Goal: Task Accomplishment & Management: Manage account settings

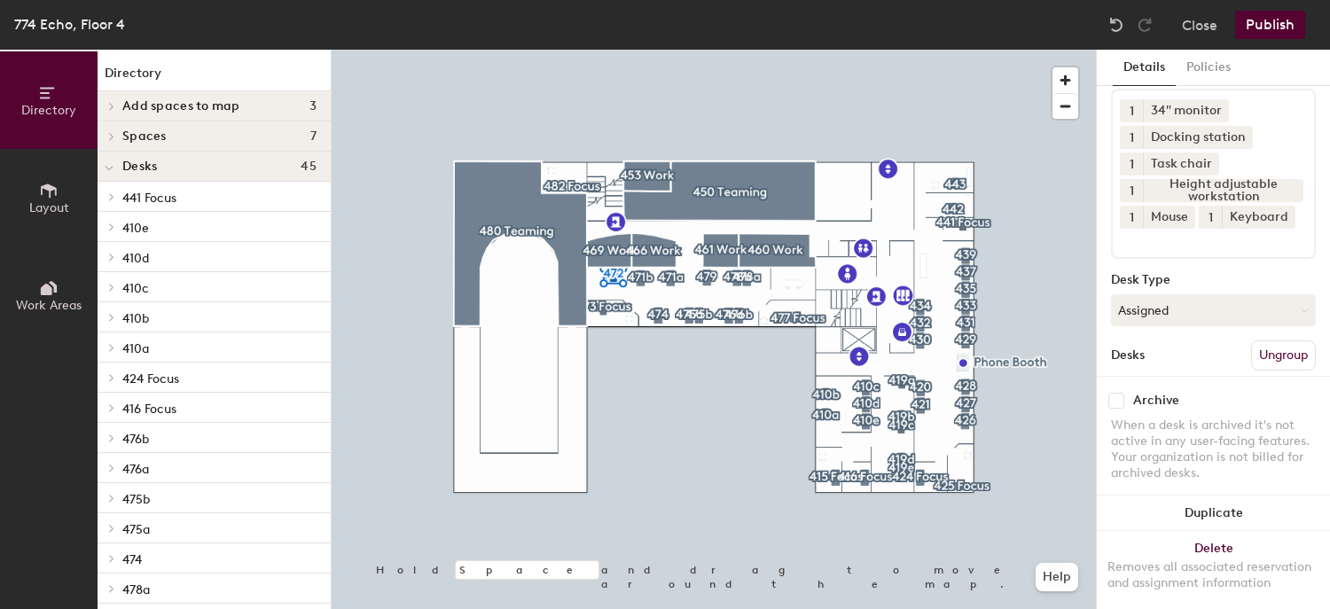
scroll to position [223, 0]
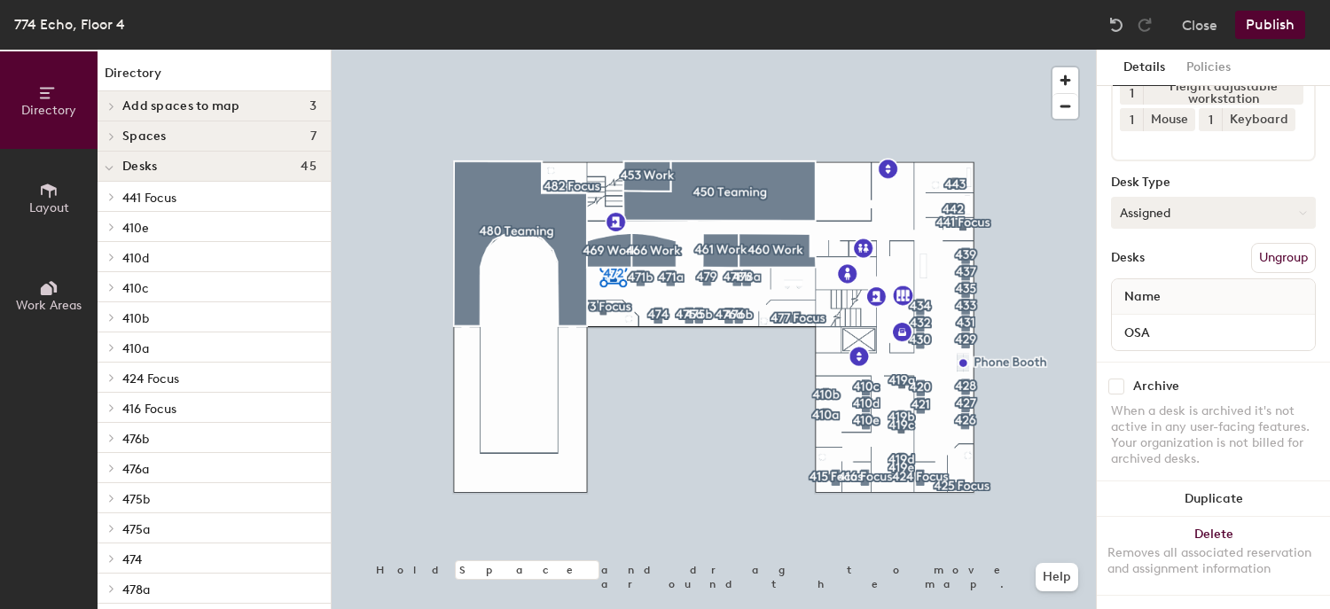
click at [1162, 197] on button "Assigned" at bounding box center [1213, 213] width 205 height 32
click at [1164, 308] on div "Hoteled" at bounding box center [1200, 321] width 177 height 27
click at [1176, 197] on button "Assigned" at bounding box center [1213, 213] width 205 height 32
click at [1161, 308] on div "Hoteled" at bounding box center [1200, 321] width 177 height 27
click at [1168, 197] on button "Assigned" at bounding box center [1213, 213] width 205 height 32
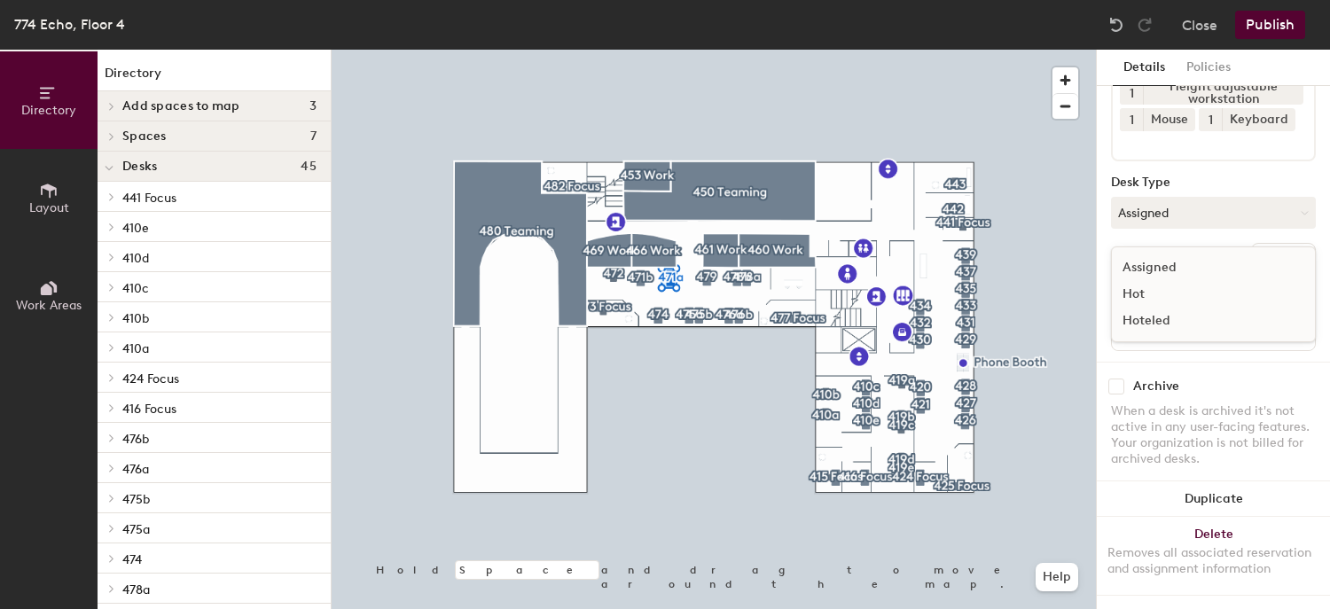
click at [1141, 308] on div "Hoteled" at bounding box center [1200, 321] width 177 height 27
click at [1282, 28] on button "Publish" at bounding box center [1270, 25] width 70 height 28
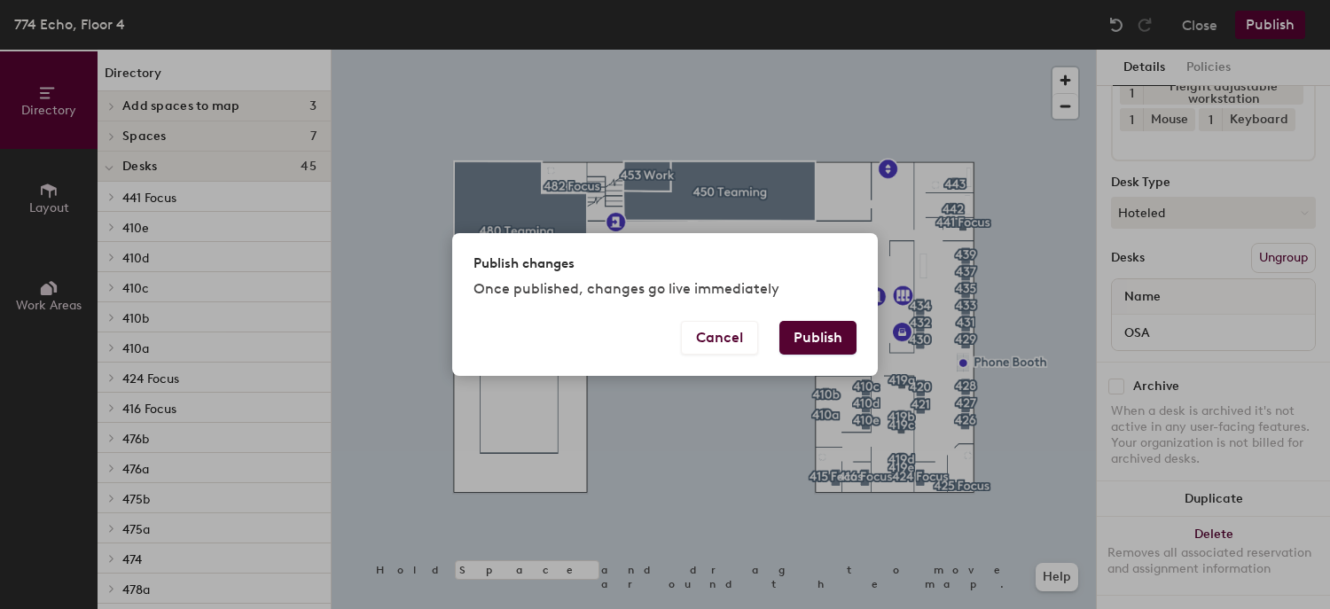
click at [802, 341] on button "Publish" at bounding box center [817, 338] width 77 height 34
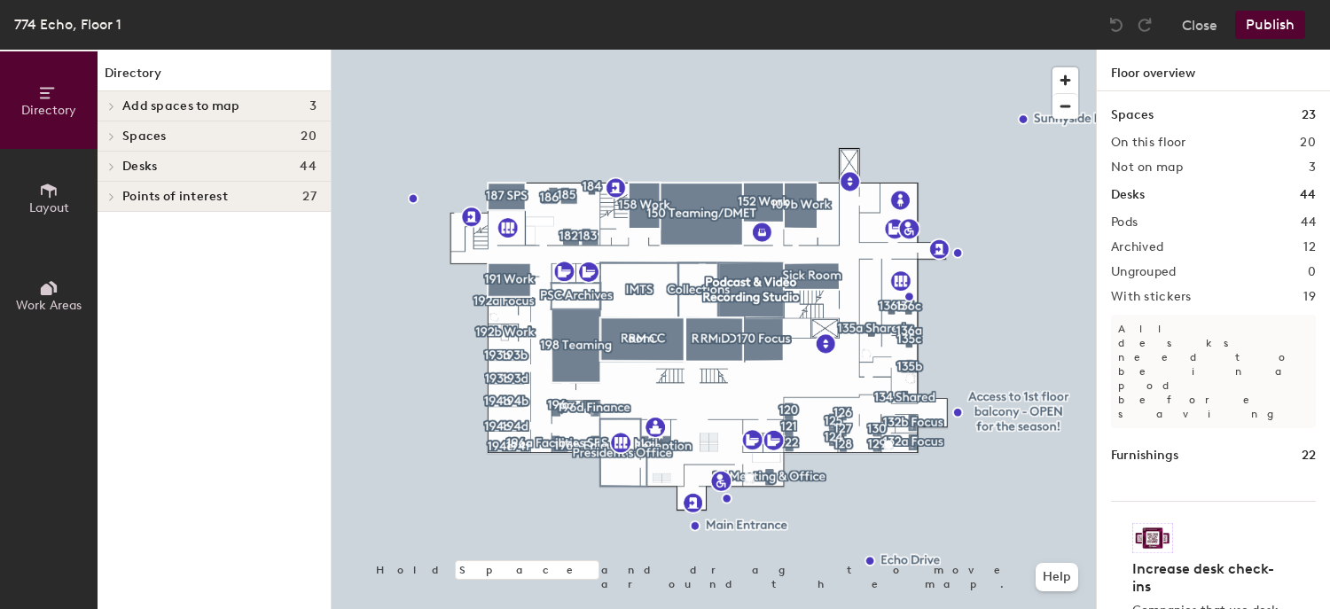
click at [46, 286] on icon at bounding box center [47, 290] width 12 height 12
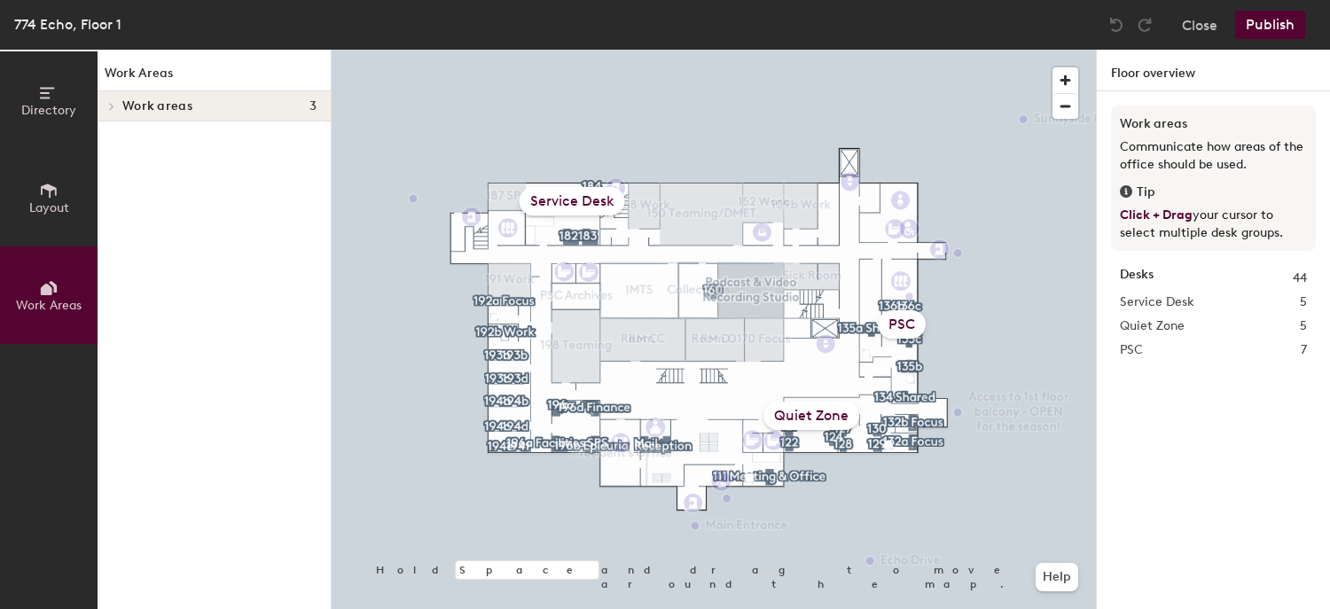
click at [824, 409] on div "Quiet Zone" at bounding box center [811, 416] width 96 height 28
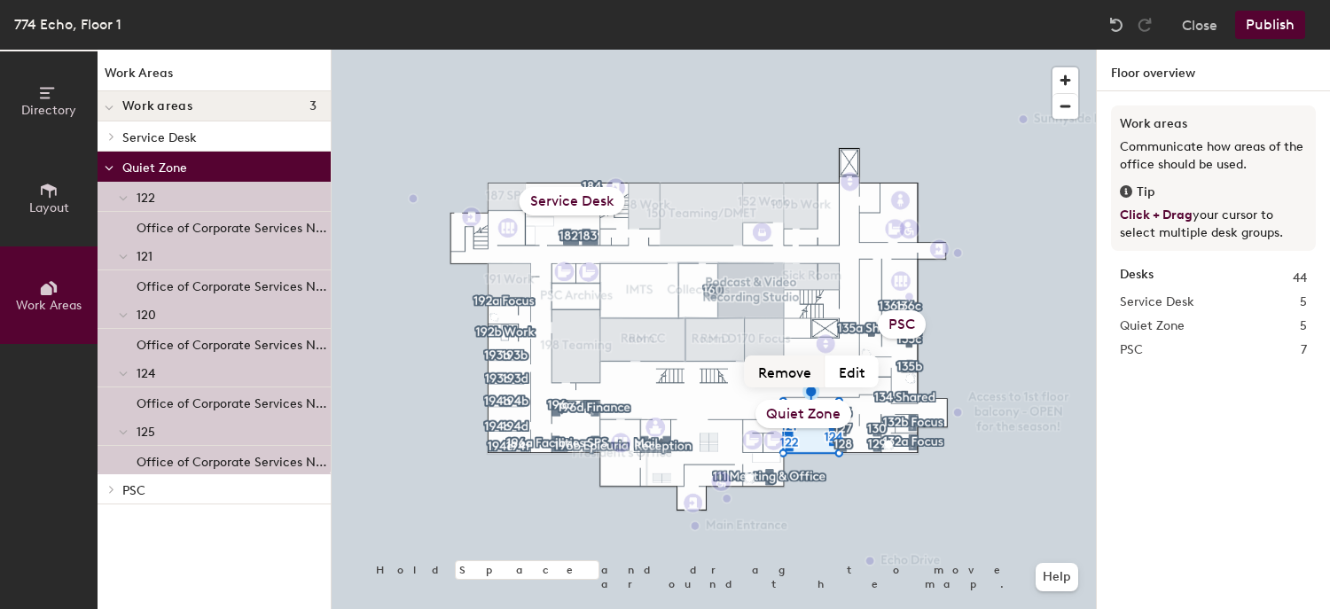
click at [791, 375] on button "Remove" at bounding box center [785, 372] width 81 height 32
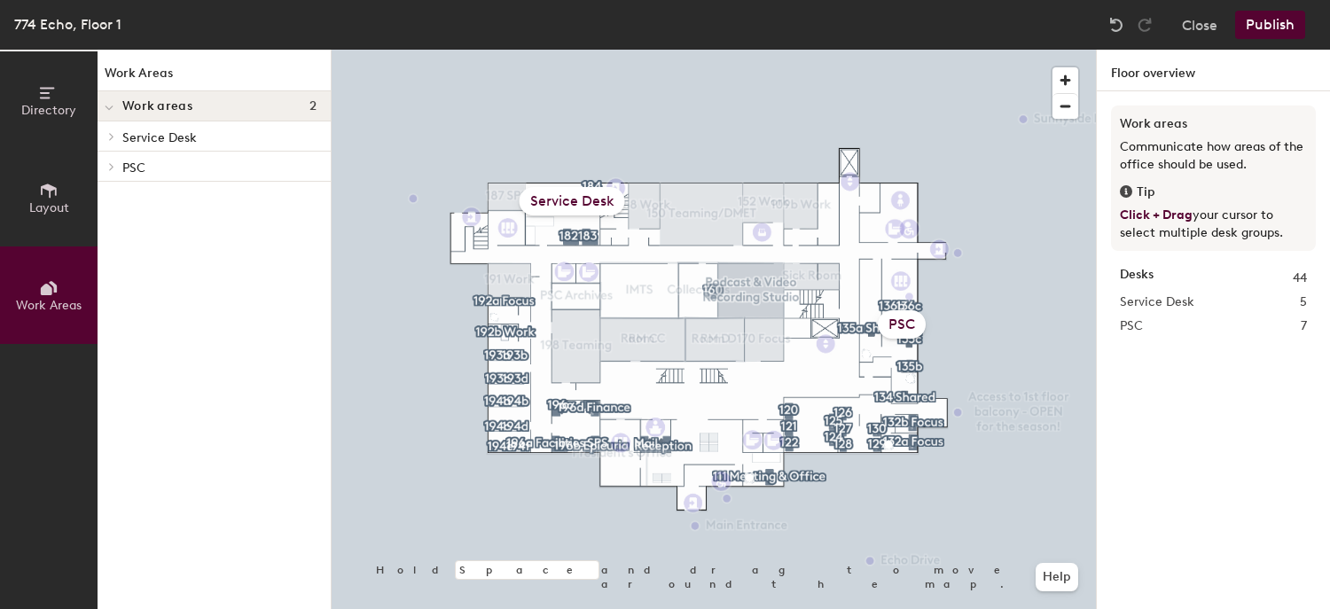
click at [1259, 22] on button "Publish" at bounding box center [1270, 25] width 70 height 28
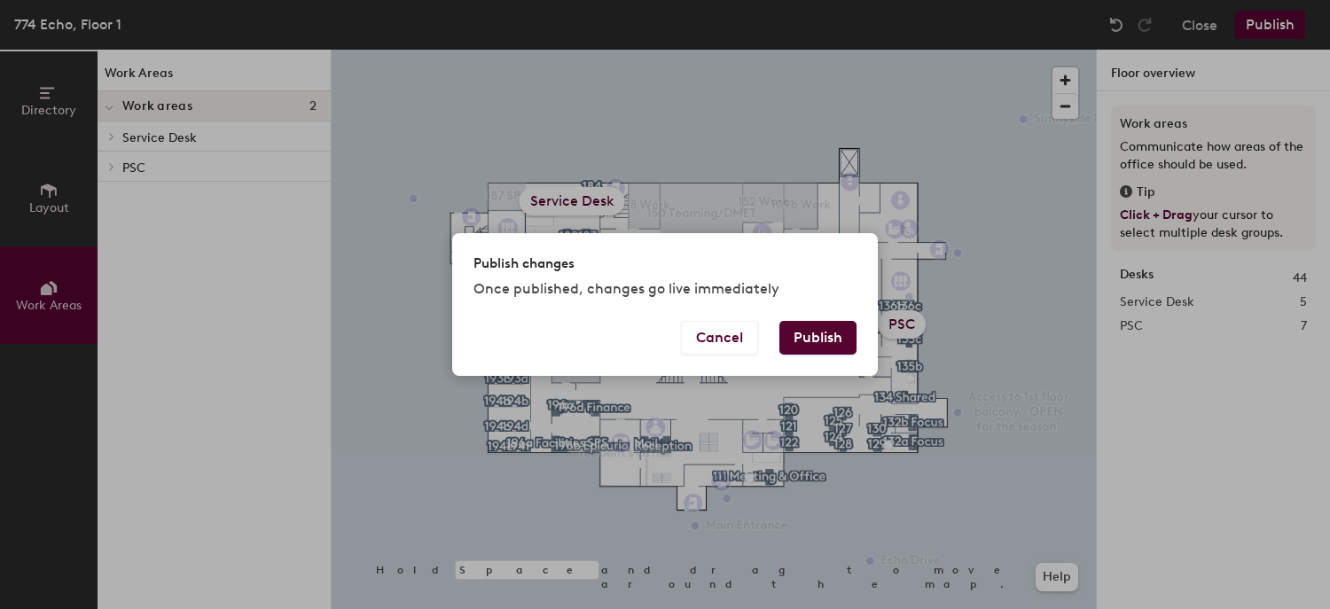
click at [816, 334] on button "Publish" at bounding box center [817, 338] width 77 height 34
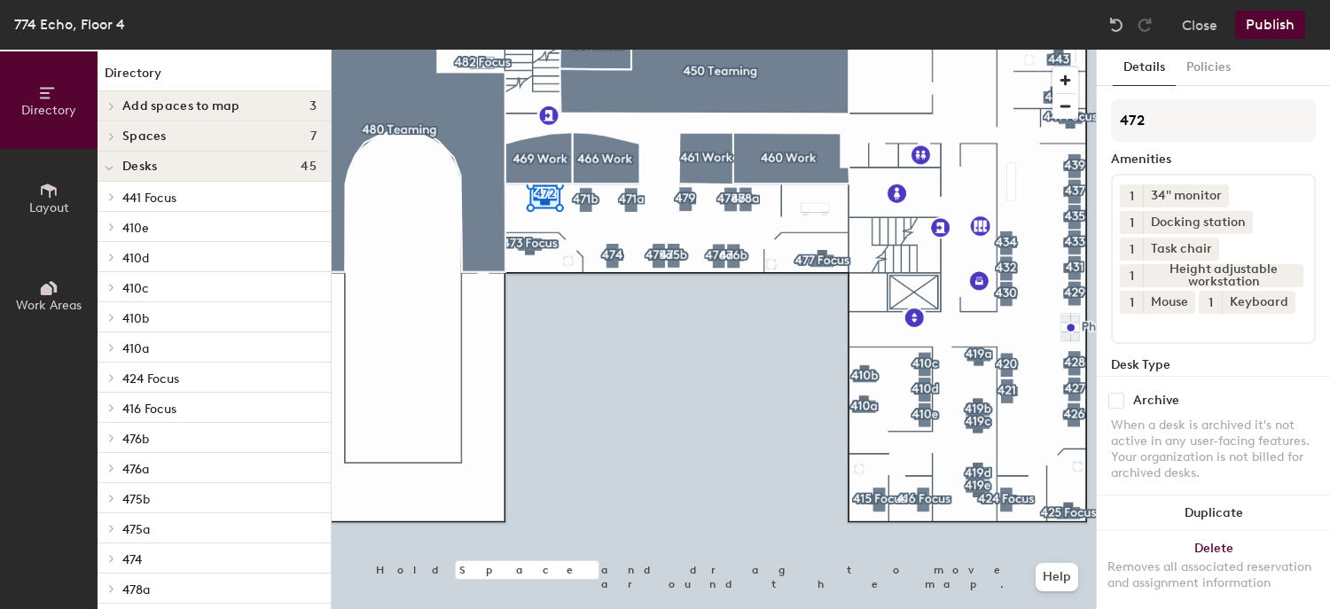
scroll to position [223, 0]
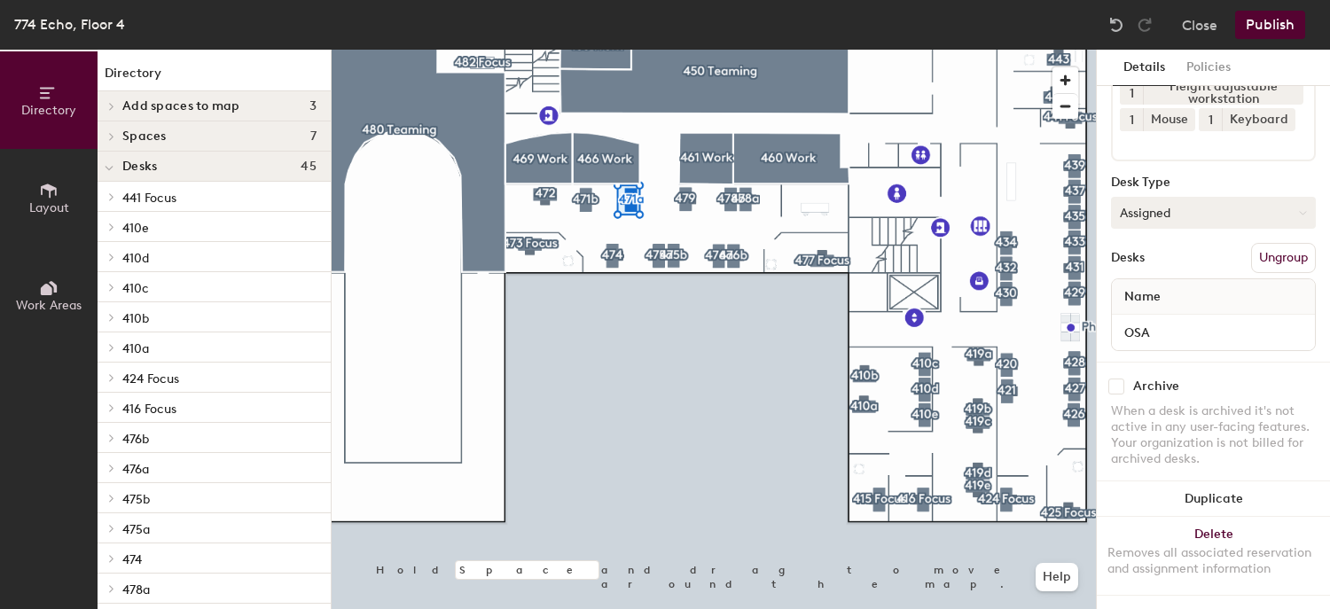
click at [1148, 202] on button "Assigned" at bounding box center [1213, 213] width 205 height 32
click at [1137, 308] on div "Hoteled" at bounding box center [1200, 321] width 177 height 27
click at [1149, 200] on button "Assigned" at bounding box center [1213, 213] width 205 height 32
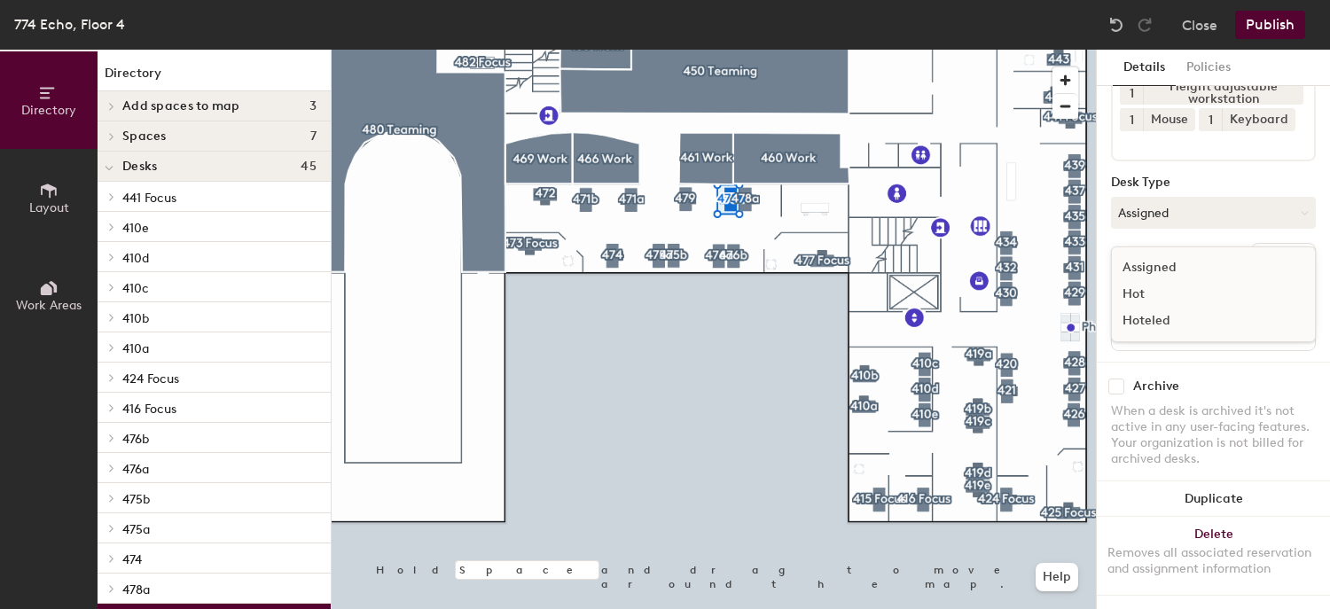
click at [1144, 308] on div "Hoteled" at bounding box center [1200, 321] width 177 height 27
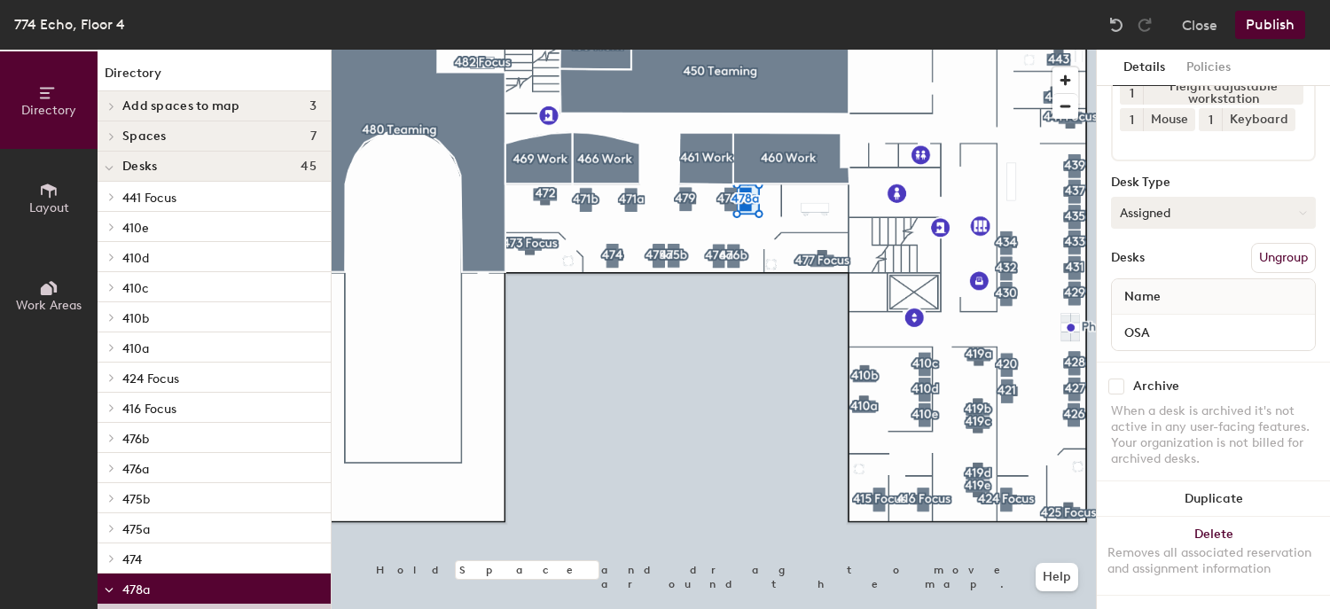
click at [1162, 197] on button "Assigned" at bounding box center [1213, 213] width 205 height 32
click at [1133, 308] on div "Hoteled" at bounding box center [1200, 321] width 177 height 27
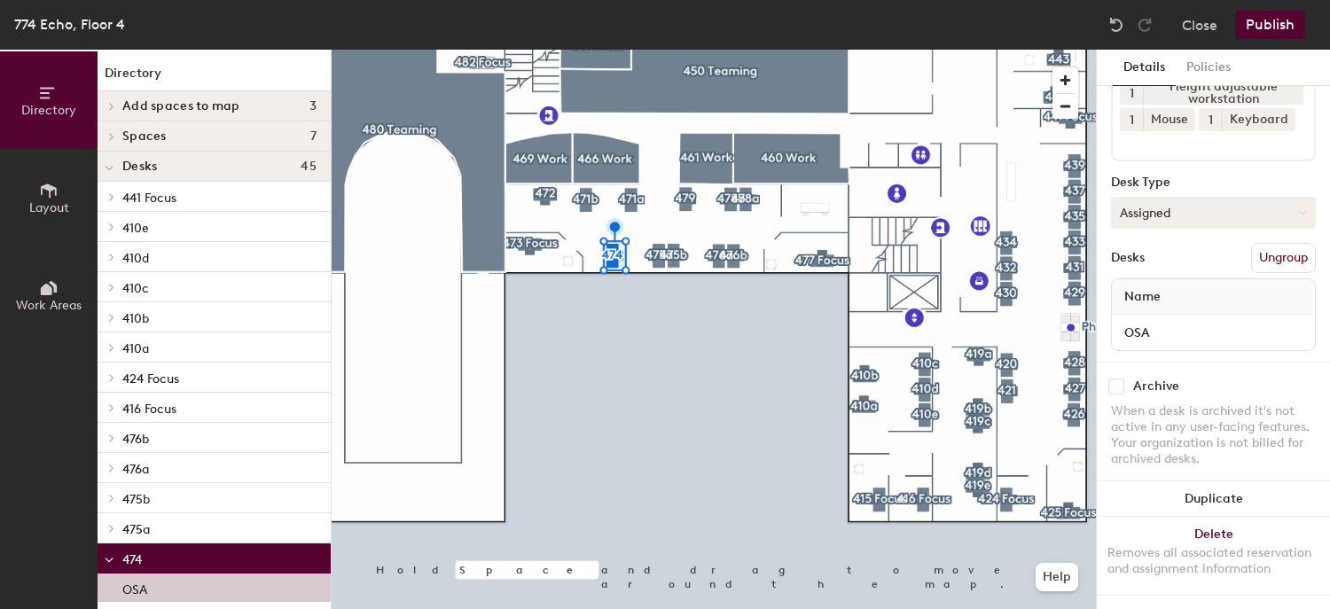
click at [1160, 197] on button "Assigned" at bounding box center [1213, 213] width 205 height 32
drag, startPoint x: 1141, startPoint y: 303, endPoint x: 1122, endPoint y: 304, distance: 19.5
click at [1141, 308] on div "Hoteled" at bounding box center [1200, 321] width 177 height 27
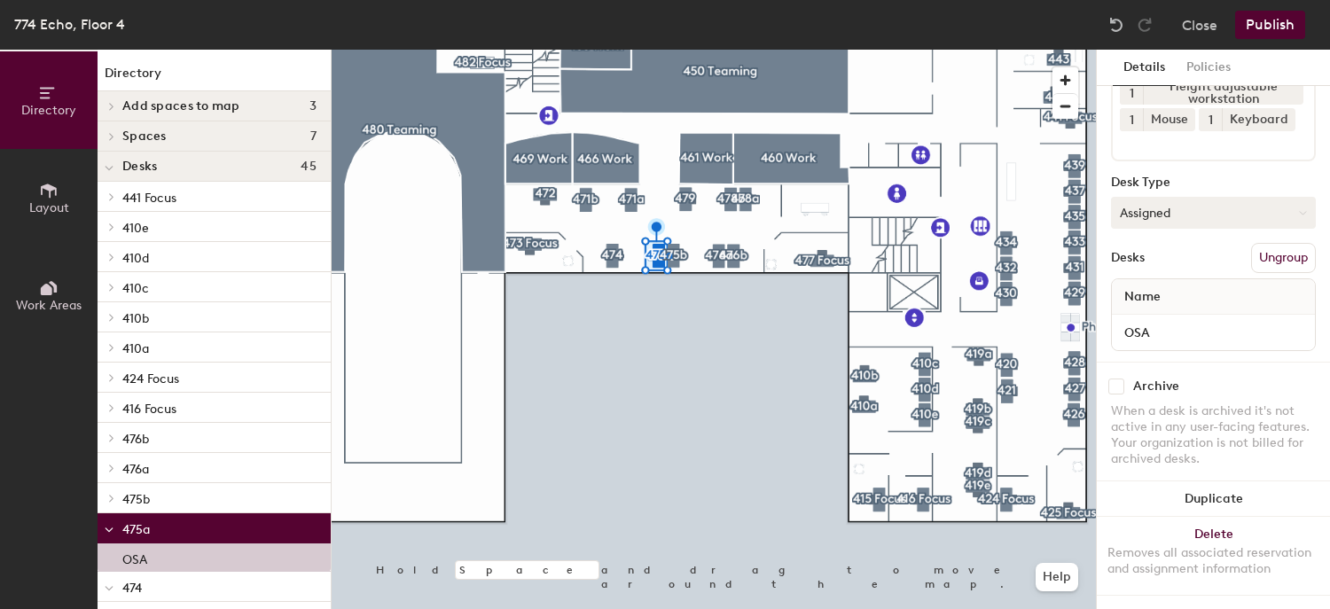
click at [1143, 199] on button "Assigned" at bounding box center [1213, 213] width 205 height 32
click at [1137, 308] on div "Hoteled" at bounding box center [1200, 321] width 177 height 27
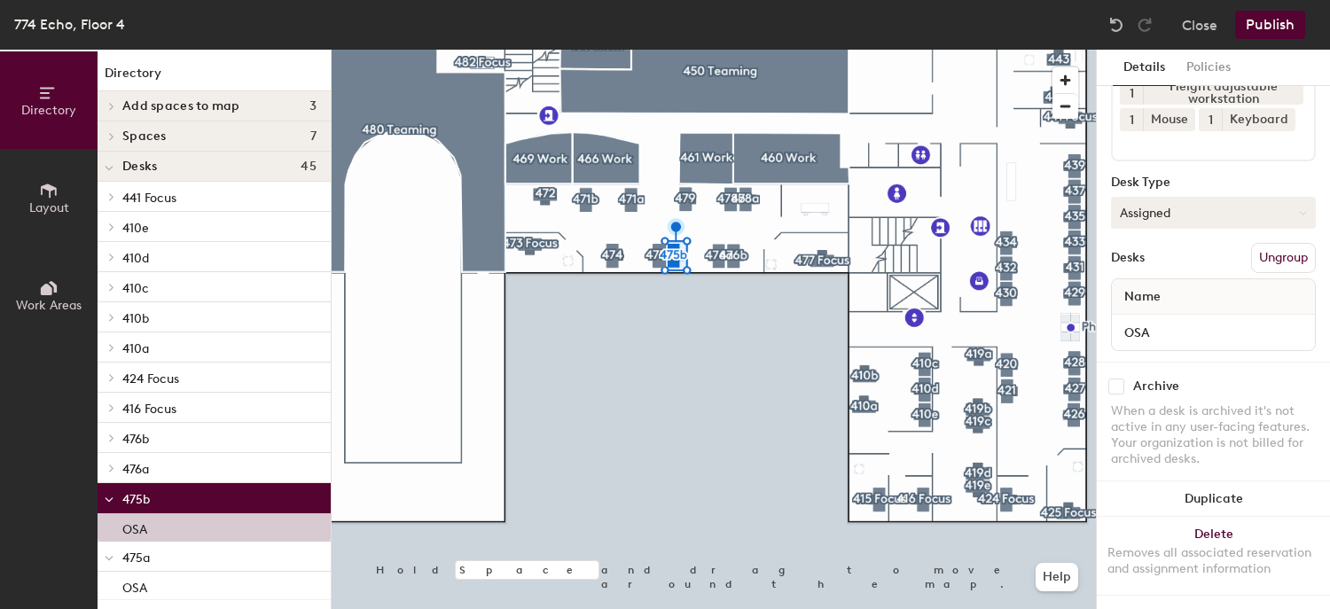
click at [1150, 202] on button "Assigned" at bounding box center [1213, 213] width 205 height 32
click at [1151, 308] on div "Hoteled" at bounding box center [1200, 321] width 177 height 27
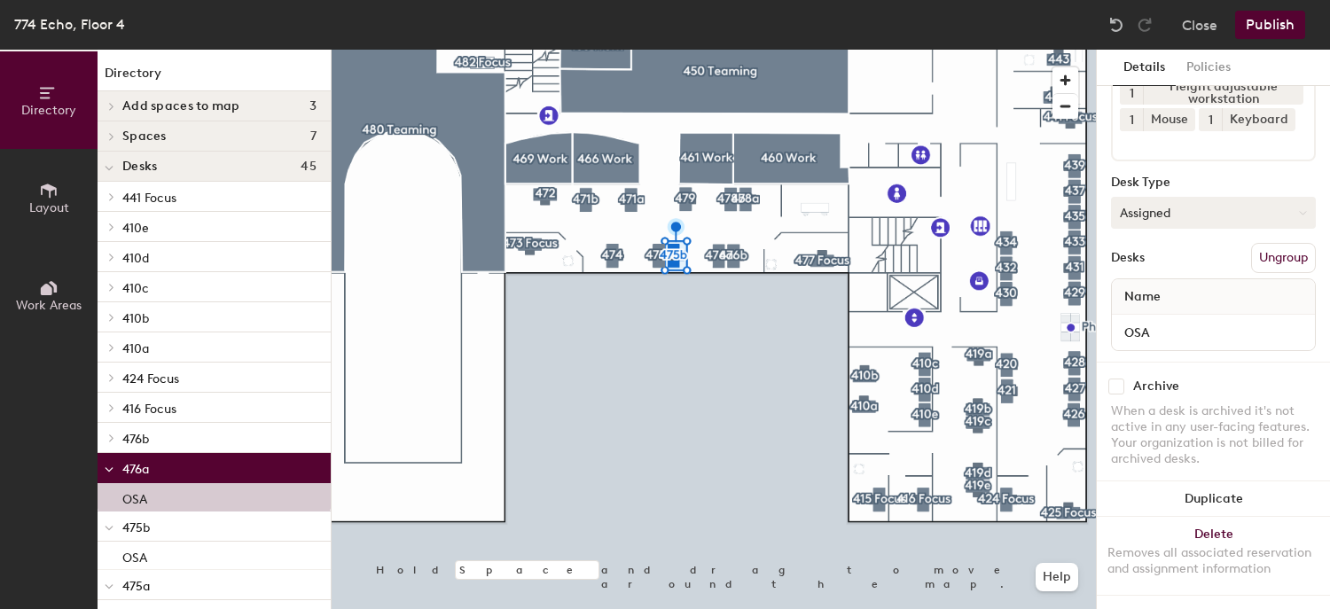
click at [1133, 197] on button "Assigned" at bounding box center [1213, 213] width 205 height 32
click at [1141, 308] on div "Hoteled" at bounding box center [1200, 321] width 177 height 27
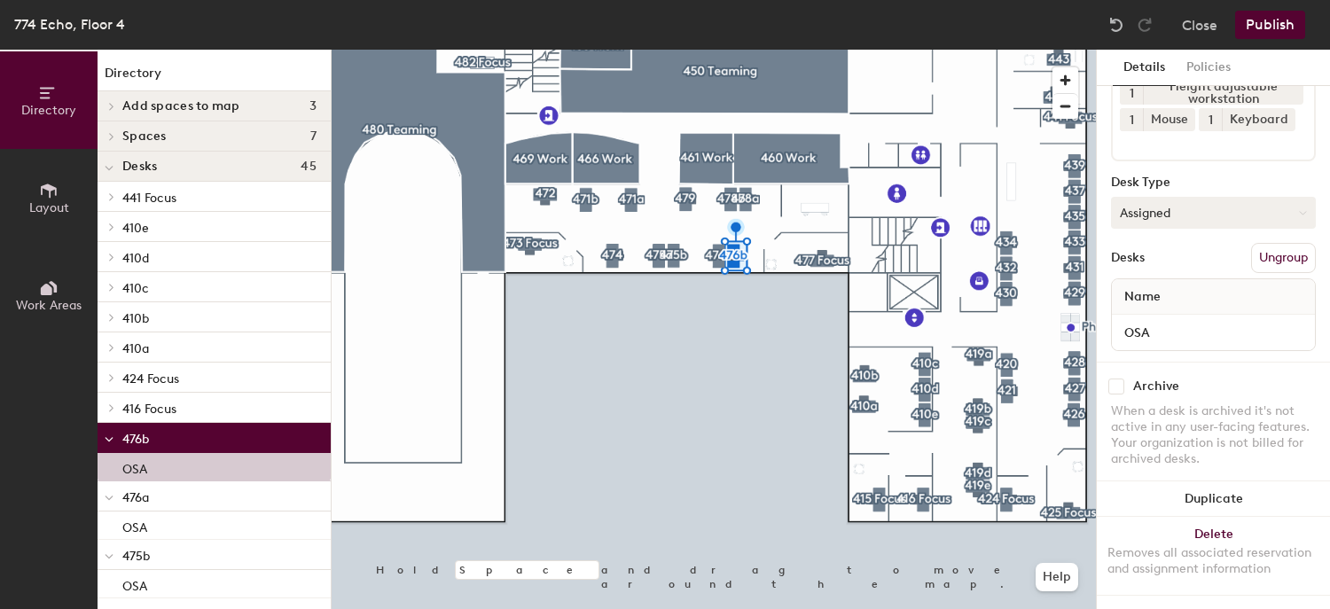
click at [1168, 197] on button "Assigned" at bounding box center [1213, 213] width 205 height 32
click at [1142, 308] on div "Hoteled" at bounding box center [1200, 321] width 177 height 27
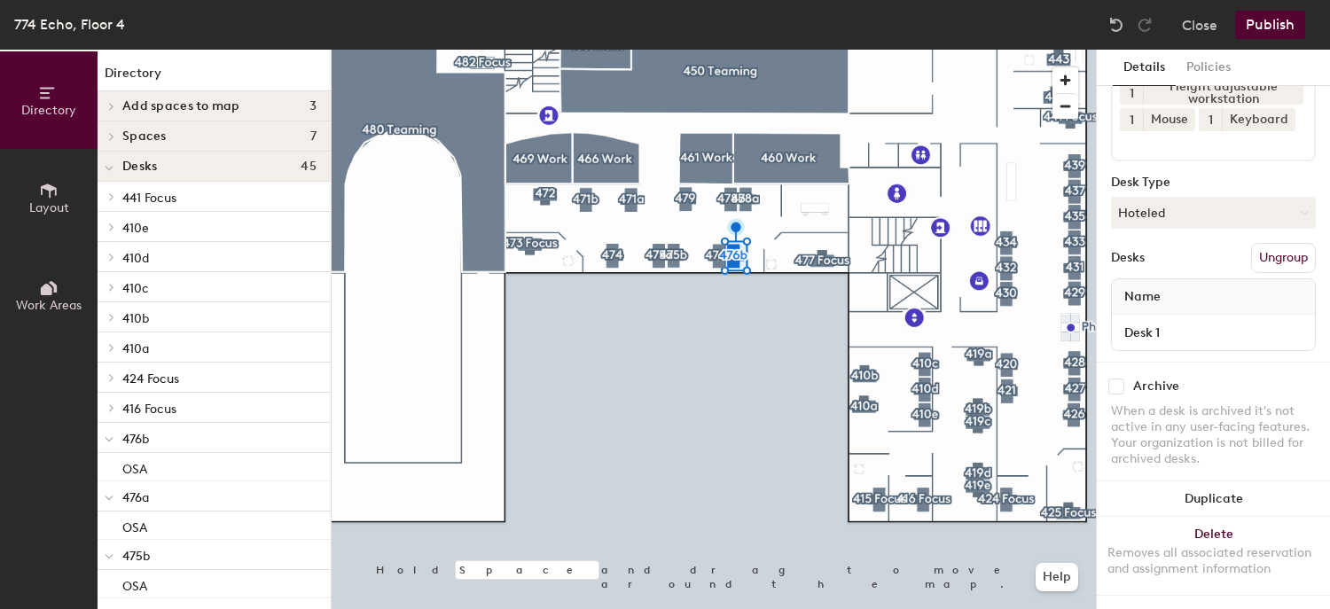
scroll to position [249, 0]
drag, startPoint x: 1165, startPoint y: 200, endPoint x: 1171, endPoint y: 209, distance: 10.8
click at [1166, 200] on button "Assigned" at bounding box center [1213, 213] width 205 height 32
click at [1155, 308] on div "Hoteled" at bounding box center [1200, 321] width 177 height 27
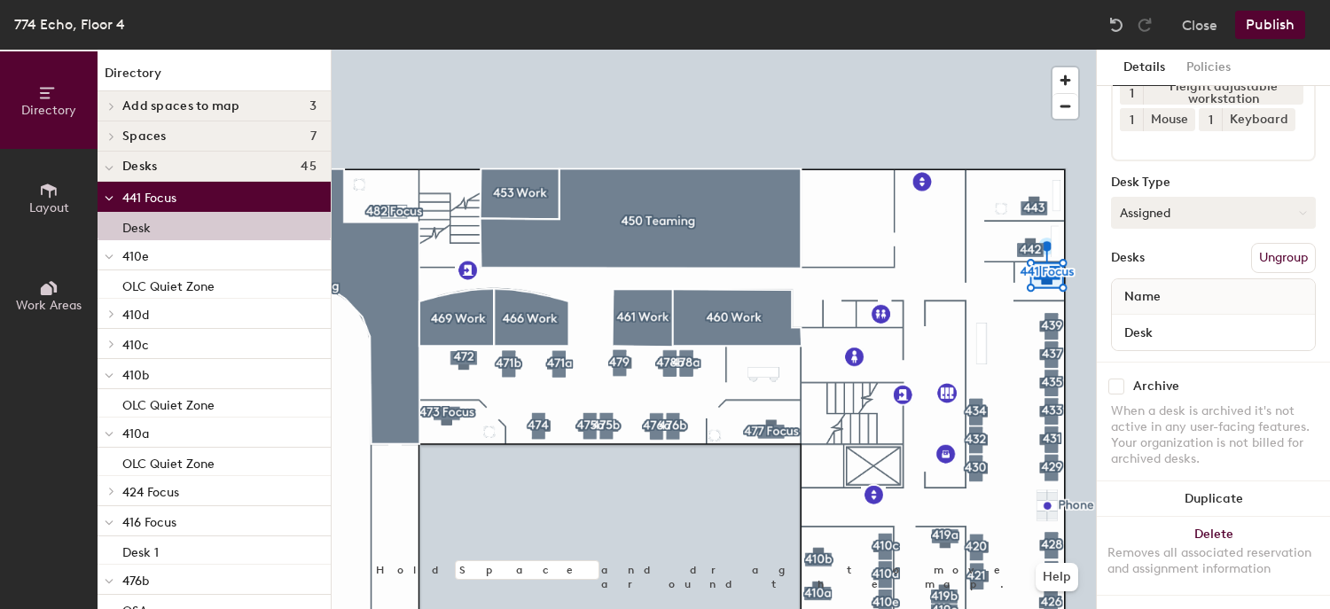
click at [1184, 198] on button "Assigned" at bounding box center [1213, 213] width 205 height 32
click at [1142, 308] on div "Hoteled" at bounding box center [1200, 321] width 177 height 27
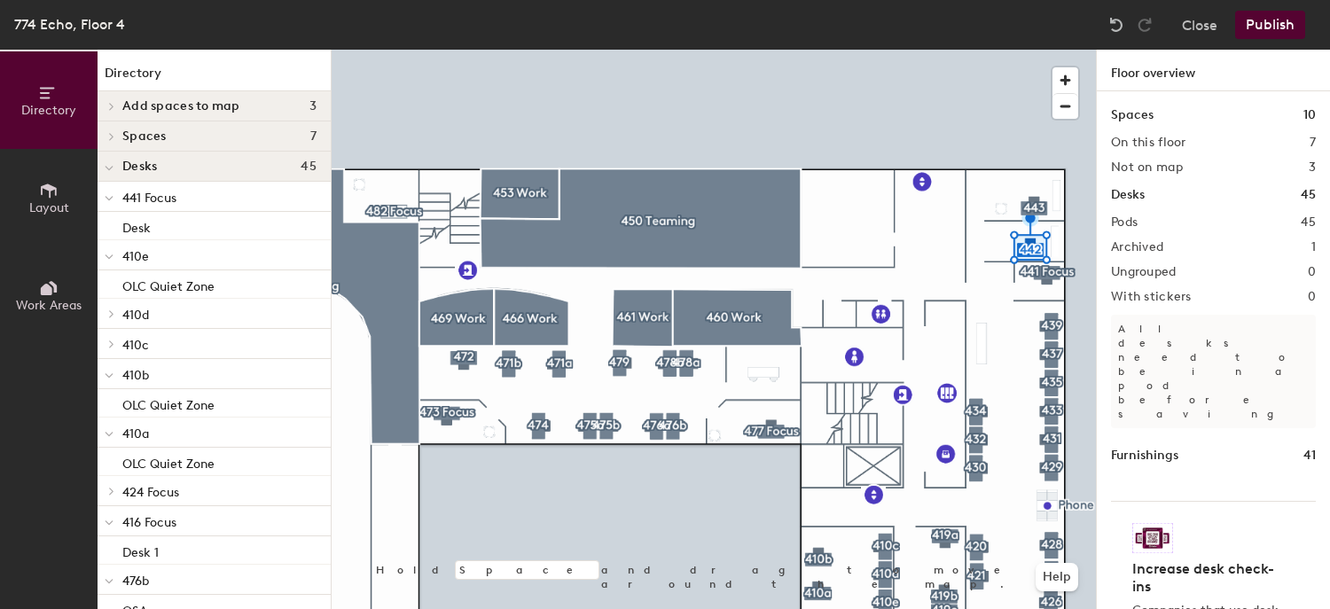
click at [1272, 28] on button "Publish" at bounding box center [1270, 25] width 70 height 28
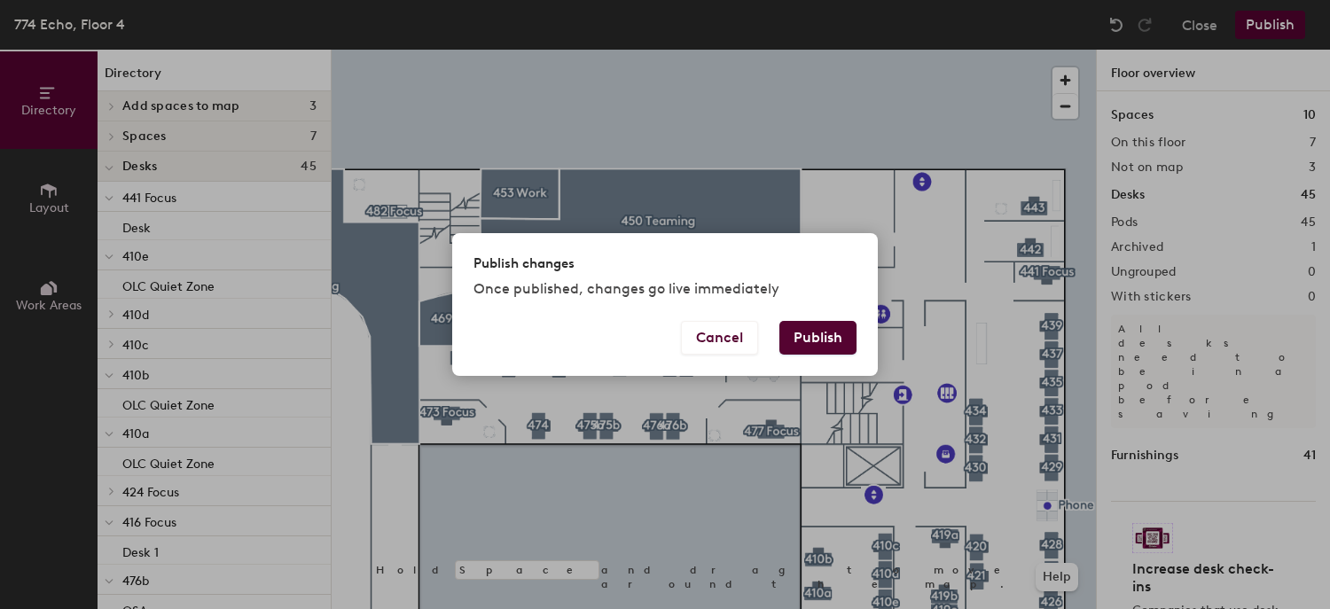
click at [833, 339] on button "Publish" at bounding box center [817, 338] width 77 height 34
